Goal: Find specific page/section: Find specific page/section

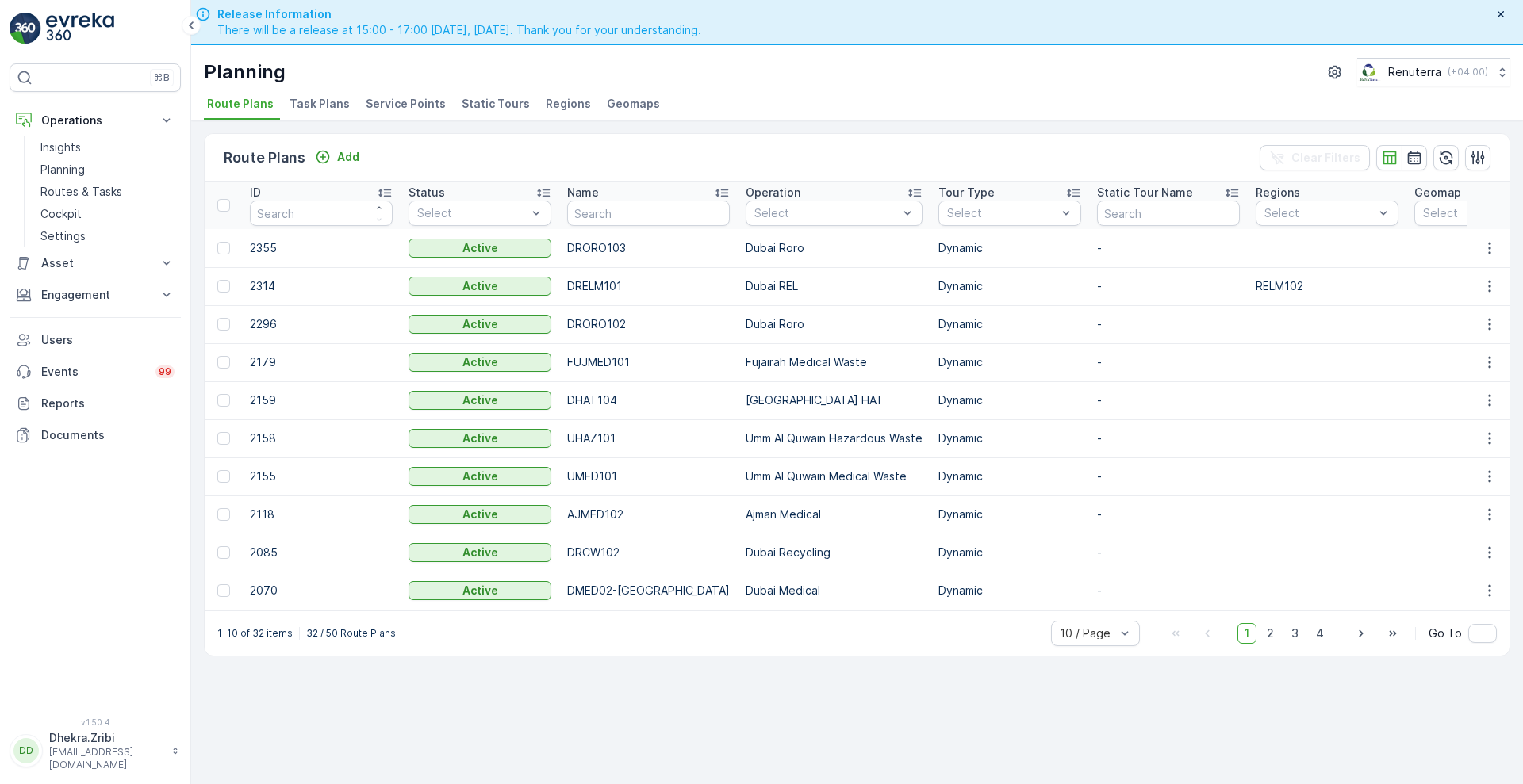
scroll to position [45, 0]
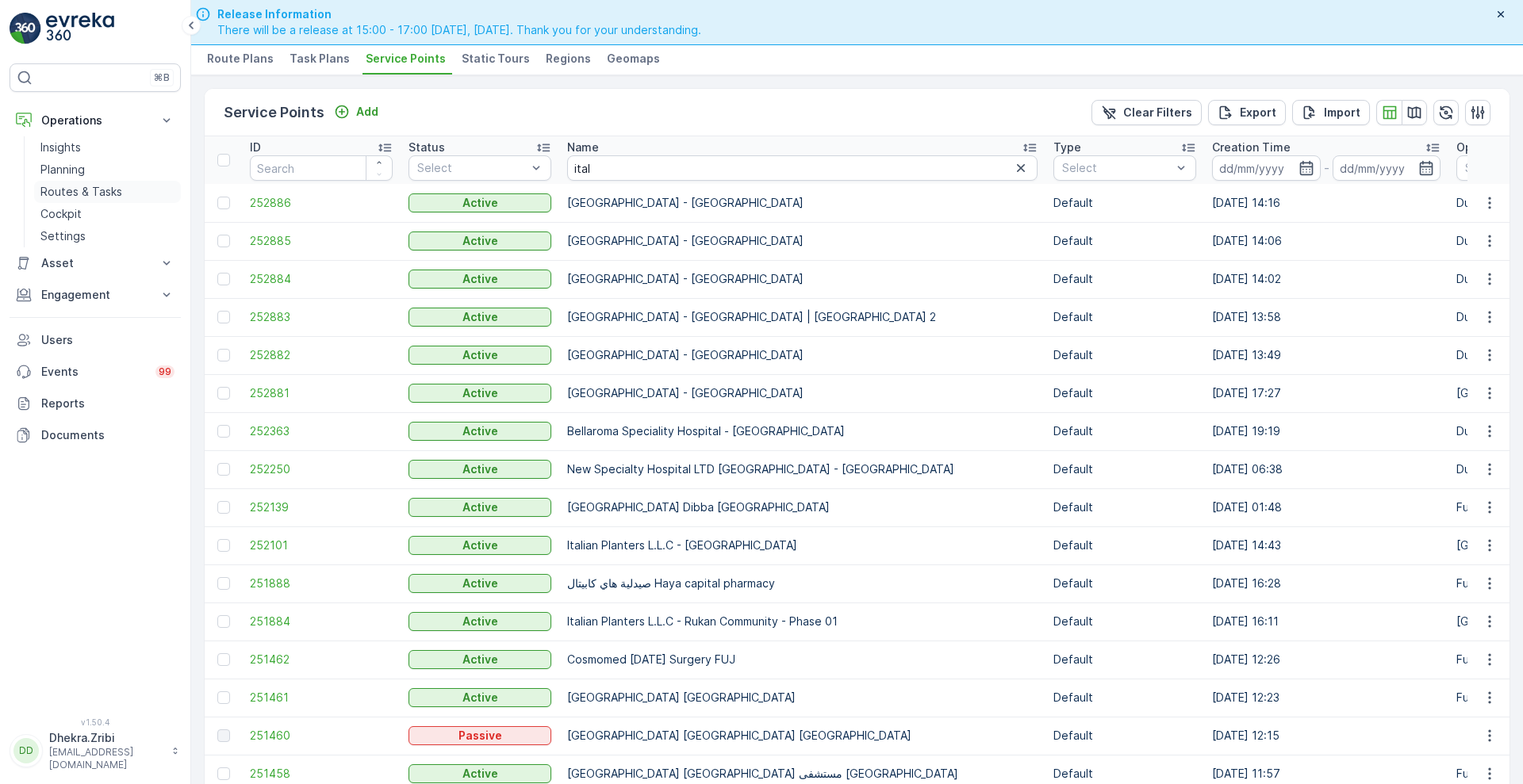
click at [81, 187] on p "Routes & Tasks" at bounding box center [81, 192] width 81 height 16
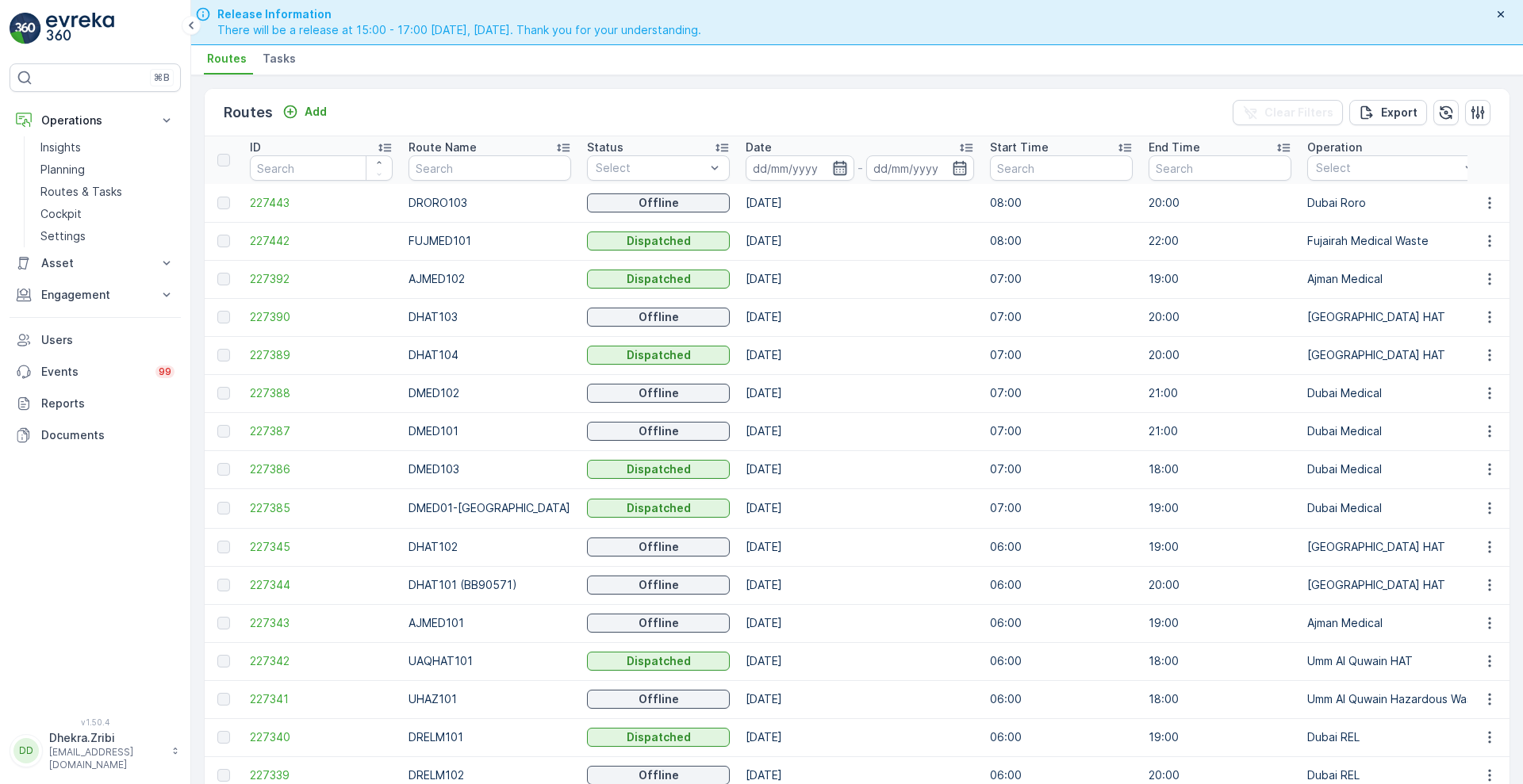
click at [832, 160] on icon "button" at bounding box center [840, 168] width 16 height 16
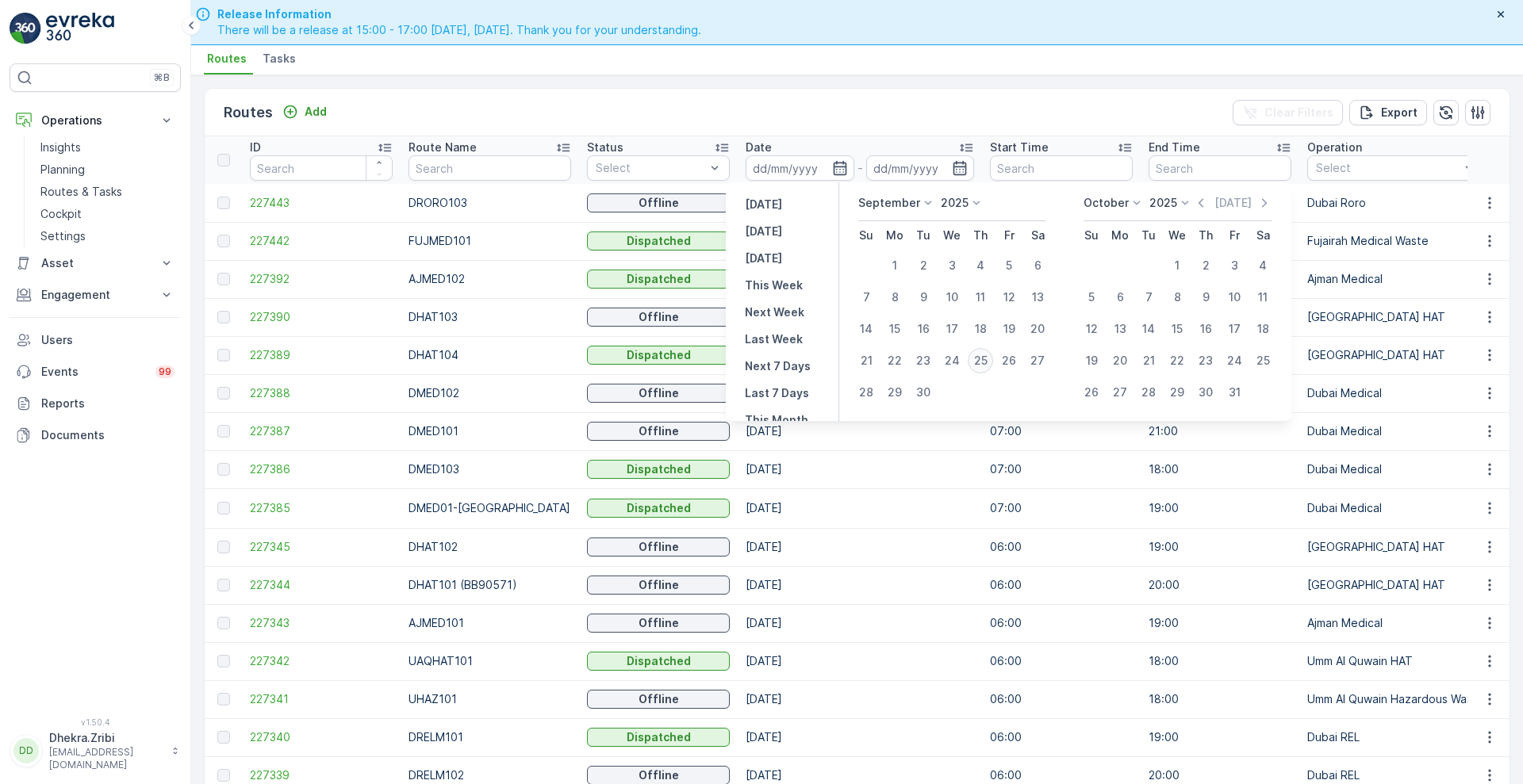
click at [987, 366] on div "25" at bounding box center [980, 360] width 26 height 26
type input "[DATE]"
click at [987, 366] on div "25" at bounding box center [980, 360] width 26 height 26
type input "[DATE]"
click at [987, 366] on div "25" at bounding box center [980, 360] width 26 height 26
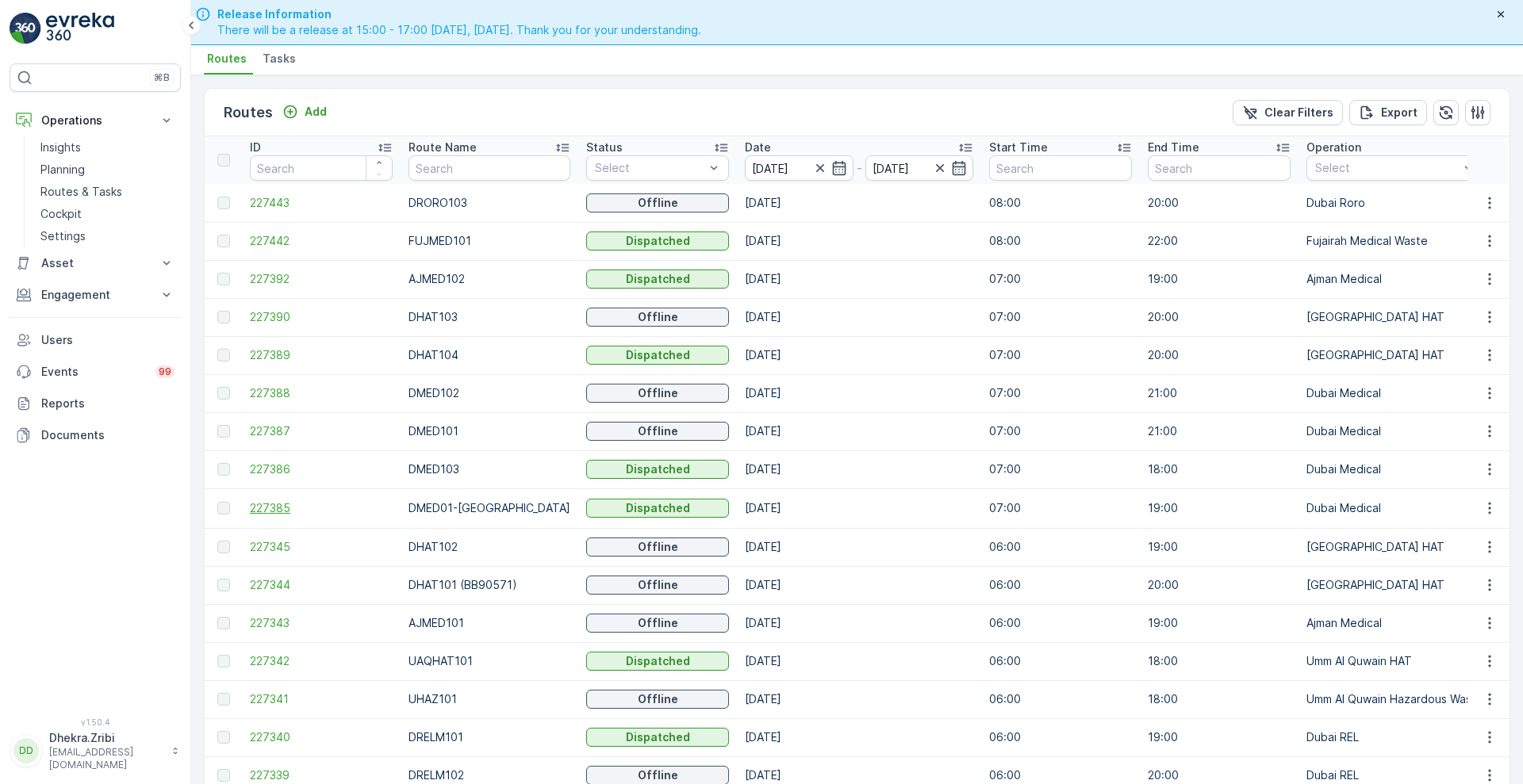
click at [251, 509] on span "227385" at bounding box center [322, 508] width 143 height 16
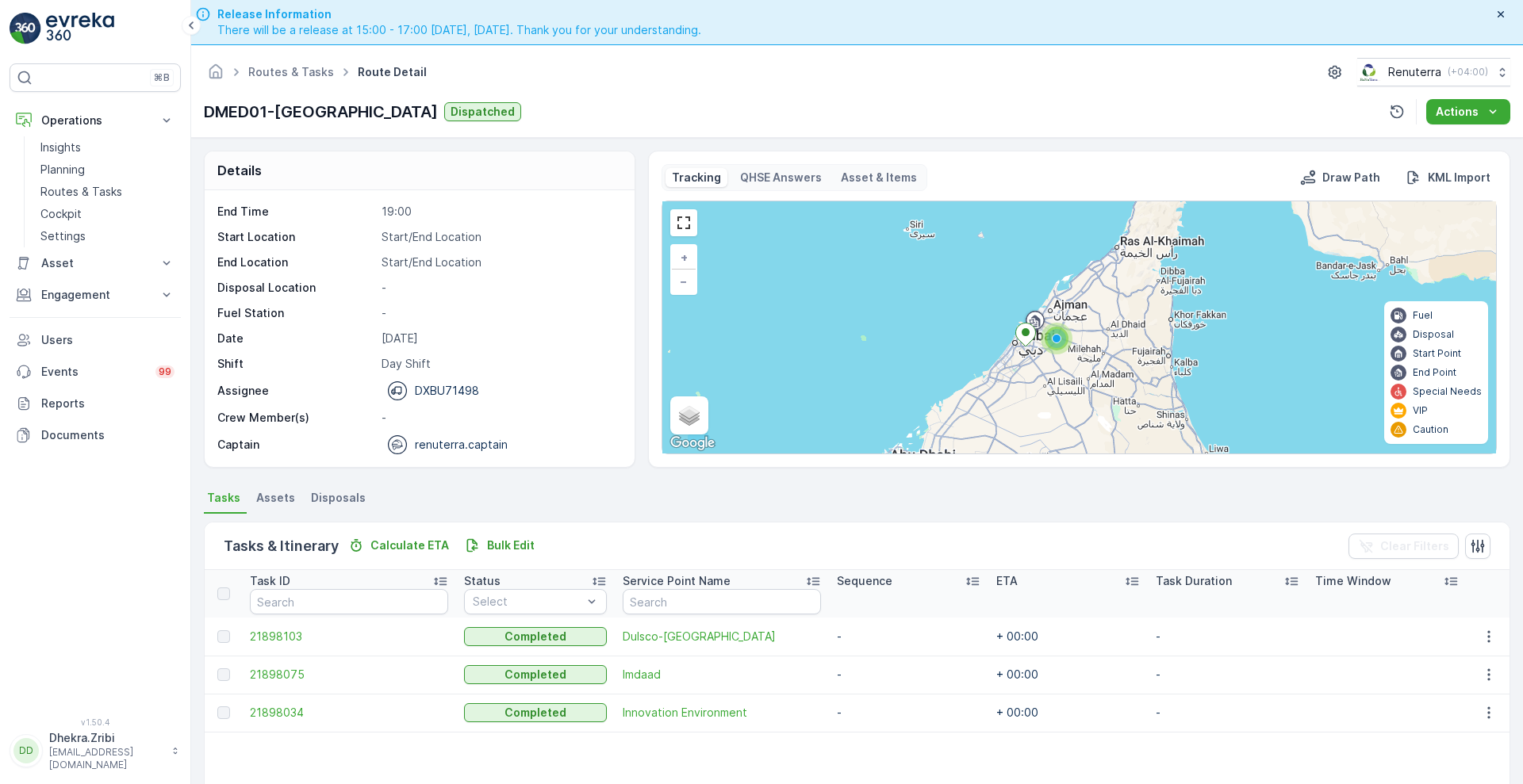
scroll to position [34, 0]
